Goal: Find contact information: Find contact information

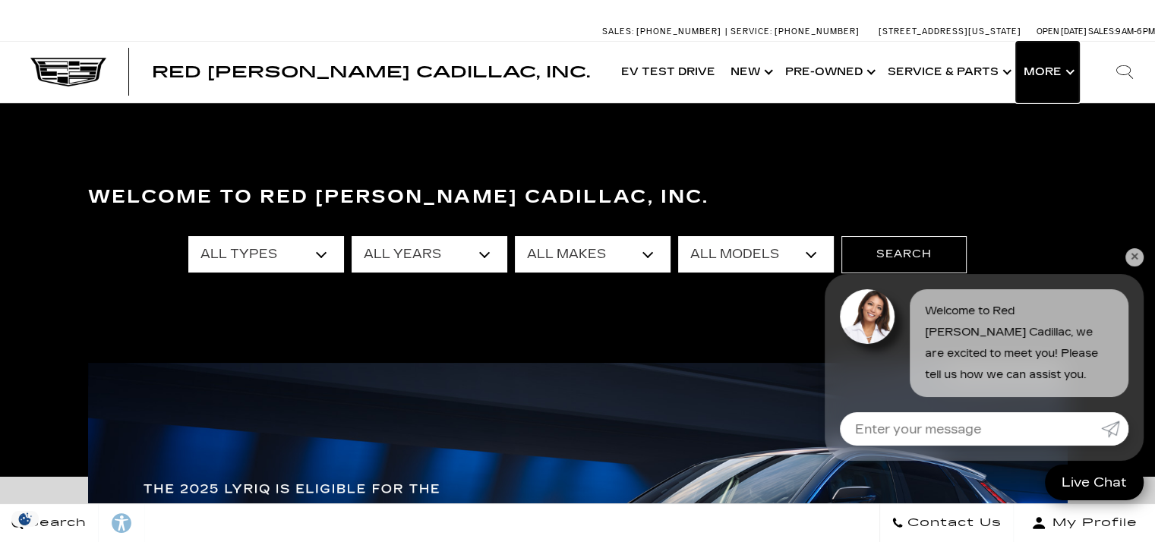
click at [1042, 69] on button "Show More" at bounding box center [1047, 72] width 63 height 61
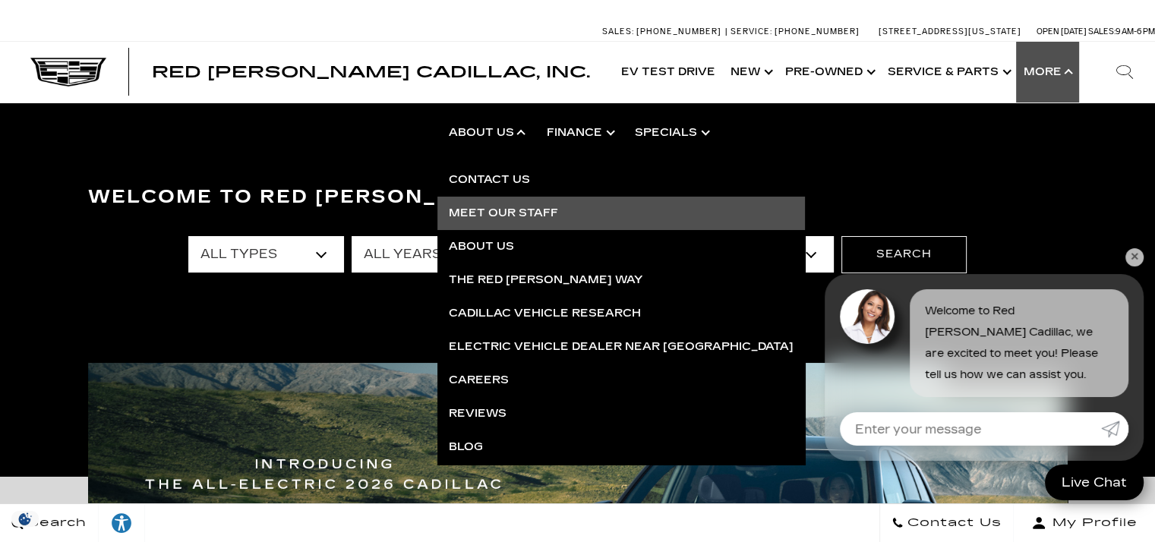
click at [505, 213] on link "Meet Our Staff" at bounding box center [620, 213] width 367 height 33
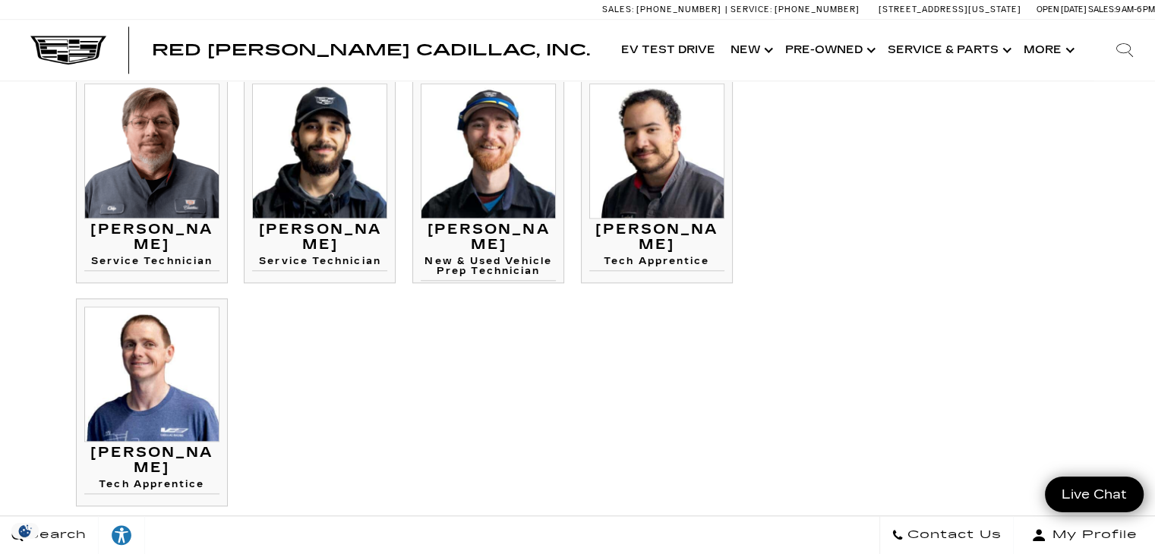
scroll to position [1898, 0]
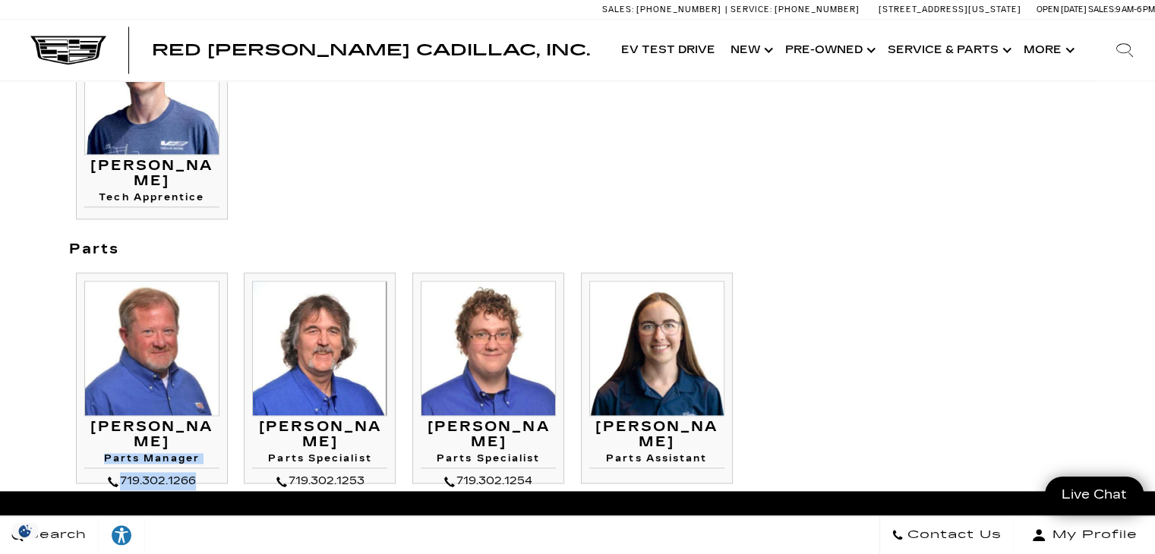
drag, startPoint x: 90, startPoint y: 428, endPoint x: 203, endPoint y: 457, distance: 116.0
click at [203, 457] on div "[PERSON_NAME] Parts Manager 719.302.1266 [PERSON_NAME] Parts Manager" at bounding box center [151, 455] width 135 height 71
copy div "Parts Manager 719.302.1266"
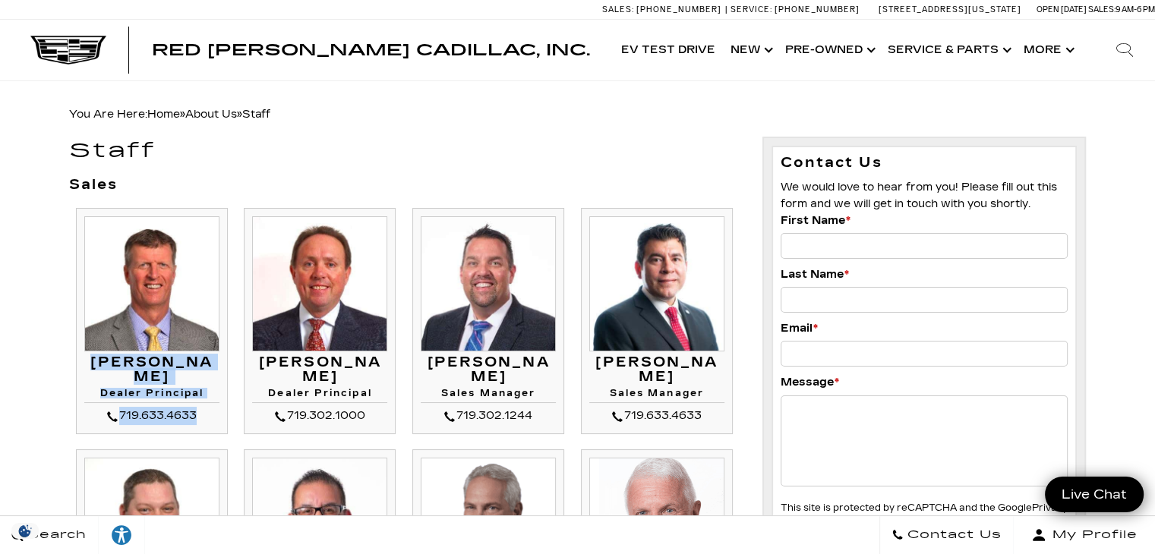
drag, startPoint x: 109, startPoint y: 354, endPoint x: 206, endPoint y: 426, distance: 121.0
click at [206, 426] on li "[PERSON_NAME] Dealer Principal 719.633.4633 [PERSON_NAME] Dealer Principal" at bounding box center [152, 321] width 152 height 226
copy div "[PERSON_NAME] Dealer Principal 719.633.4633"
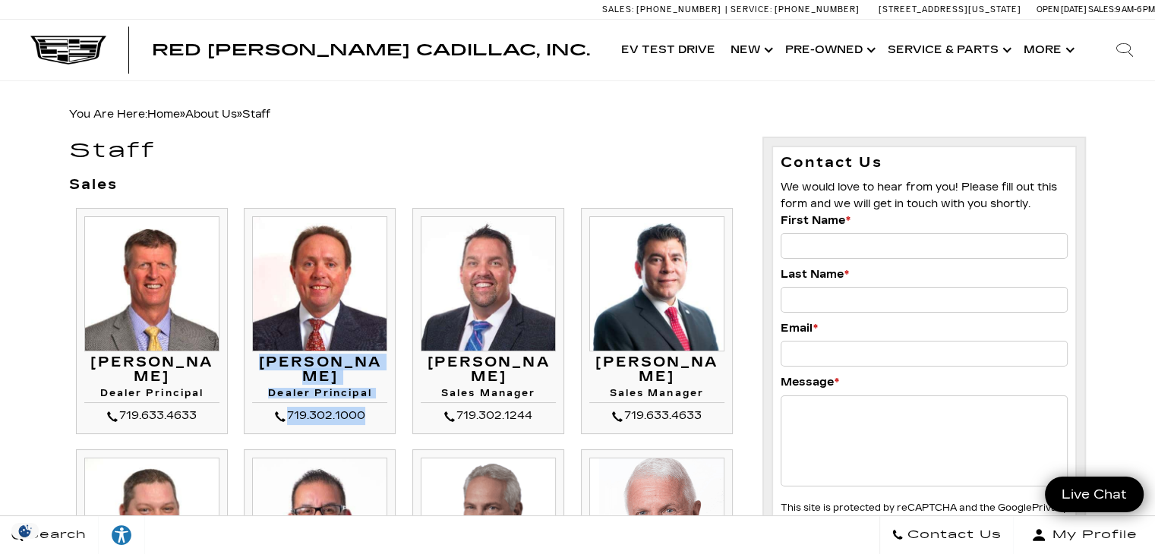
drag, startPoint x: 253, startPoint y: 356, endPoint x: 375, endPoint y: 409, distance: 133.3
click at [375, 409] on div "Thom Buckley Dealer Principal 719.302.1000 Thom Buckley Dealer Principal" at bounding box center [319, 390] width 135 height 71
copy div "Thom Buckley Dealer Principal 719.302.1000"
drag, startPoint x: 0, startPoint y: 163, endPoint x: 24, endPoint y: 104, distance: 64.0
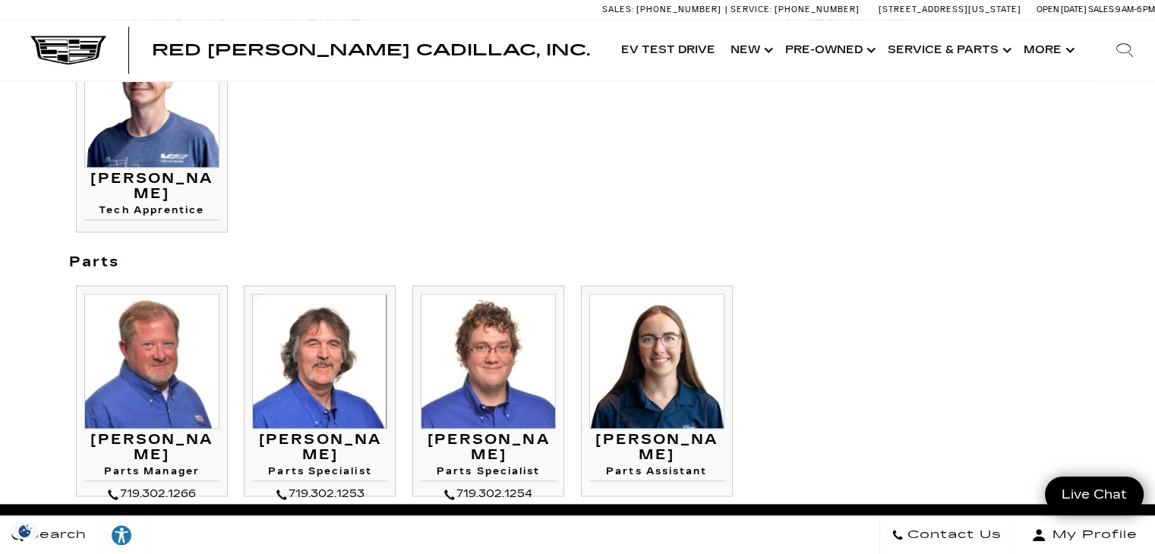
scroll to position [1898, 0]
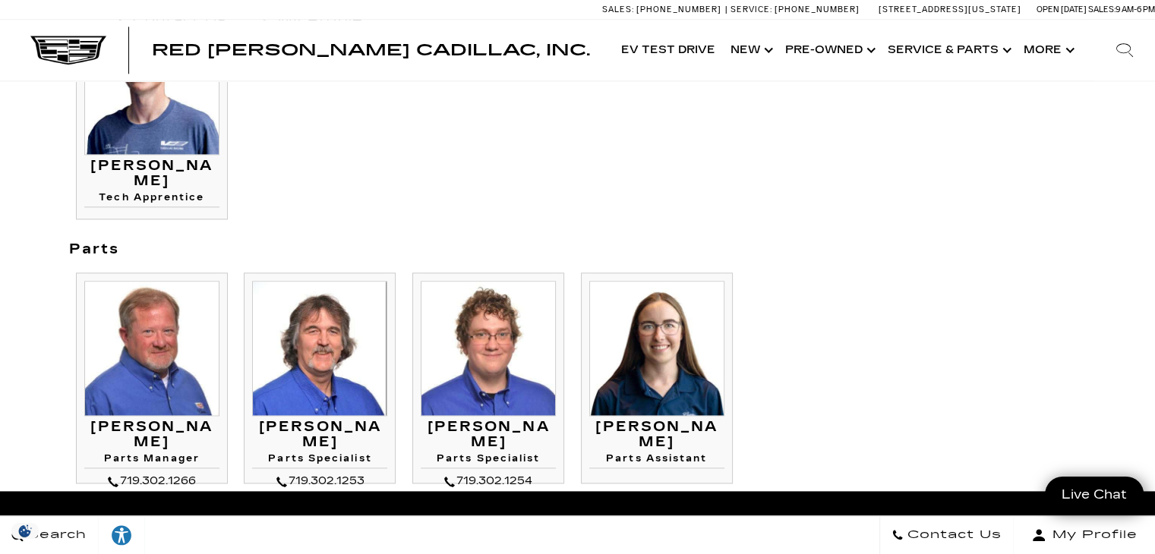
click at [401, 1] on div "Sales: (719) 896-2743 Service: (719) 896-2694 990 Motor City Drive, Colorado Sp…" at bounding box center [577, 9] width 1155 height 19
